Goal: Check status: Check status

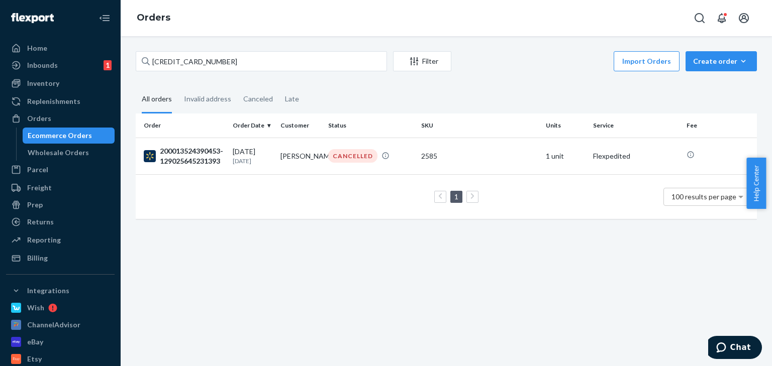
drag, startPoint x: 0, startPoint y: 0, endPoint x: 0, endPoint y: 40, distance: 40.2
click at [53, 44] on div "Home Inbounds 1 Shipping Plans Problems 1 Inventory Products Replenishments Ord…" at bounding box center [386, 183] width 772 height 366
type input "200013515869939-129026796124392"
click at [202, 161] on div "200013515869939-129026796124392" at bounding box center [184, 156] width 81 height 20
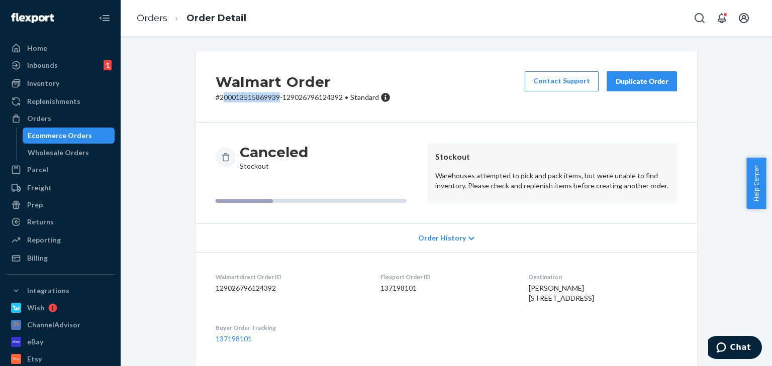
drag, startPoint x: 279, startPoint y: 96, endPoint x: 221, endPoint y: 99, distance: 57.8
click at [221, 99] on p "# 200013515869939-129026796124392 • Standard" at bounding box center [303, 97] width 175 height 10
click at [219, 99] on p "# 200013515869939-129026796124392 • Standard" at bounding box center [303, 97] width 175 height 10
click at [228, 111] on div "Walmart Order # 200013515869939-129026796124392 • Standard Contact Support Dupl…" at bounding box center [445, 87] width 501 height 72
drag, startPoint x: 277, startPoint y: 97, endPoint x: 218, endPoint y: 104, distance: 60.3
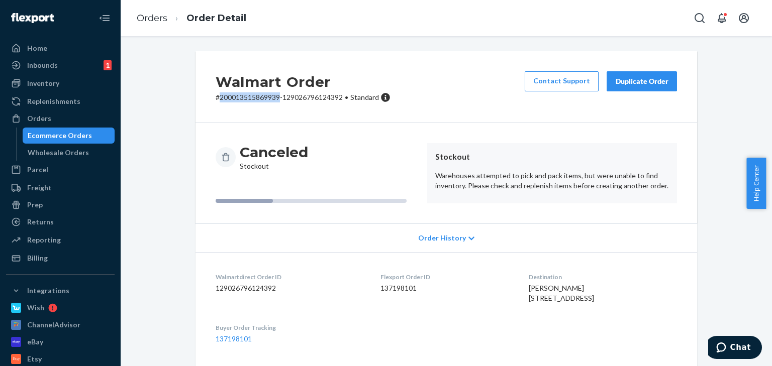
click at [218, 104] on div "Walmart Order # 200013515869939-129026796124392 • Standard Contact Support Dupl…" at bounding box center [445, 87] width 501 height 72
copy p "200013515869939"
